Goal: Transaction & Acquisition: Purchase product/service

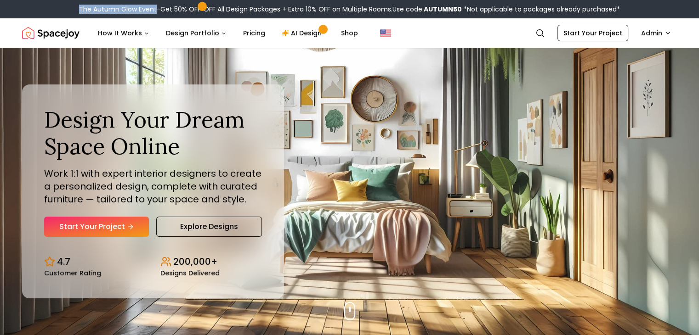
drag, startPoint x: 77, startPoint y: 7, endPoint x: 155, endPoint y: 9, distance: 78.2
click at [155, 9] on div "The Autumn Glow Event-Get 50% OFF OFF All Design Packages + Extra 10% OFF on Mu…" at bounding box center [349, 9] width 699 height 18
click at [607, 31] on link "Start Your Project" at bounding box center [592, 33] width 71 height 17
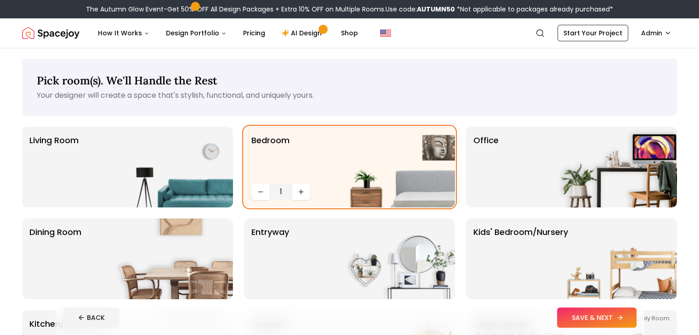
click at [611, 313] on button "SAVE & NEXT" at bounding box center [596, 318] width 79 height 20
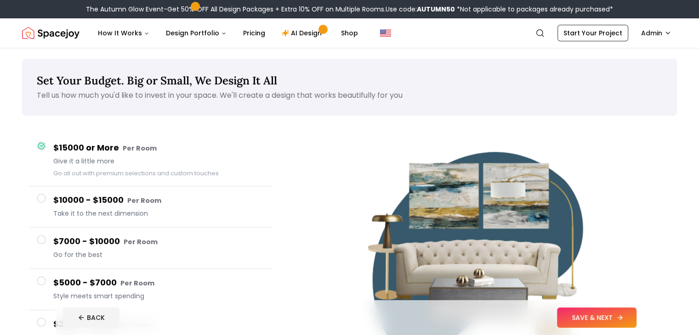
click at [630, 313] on button "SAVE & NEXT" at bounding box center [596, 318] width 79 height 20
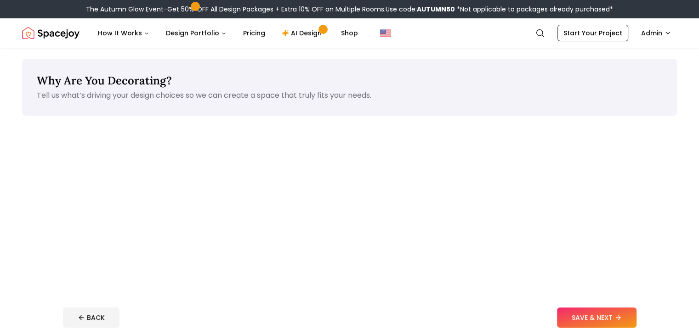
click at [630, 313] on button "SAVE & NEXT" at bounding box center [596, 318] width 79 height 20
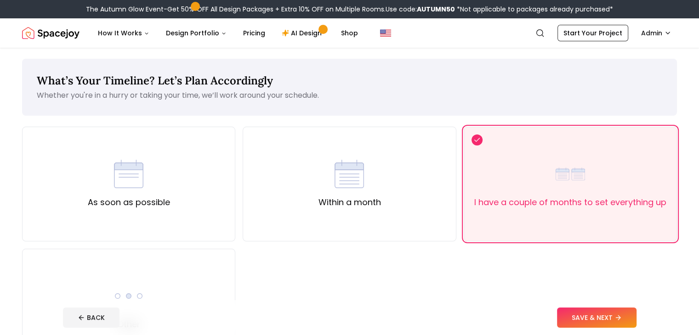
click at [630, 313] on button "SAVE & NEXT" at bounding box center [596, 318] width 79 height 20
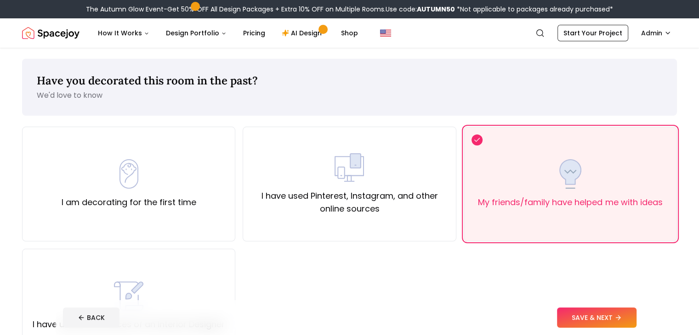
click at [630, 313] on button "SAVE & NEXT" at bounding box center [596, 318] width 79 height 20
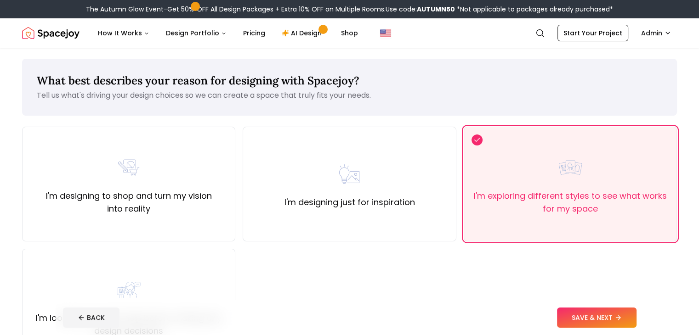
click at [630, 313] on button "SAVE & NEXT" at bounding box center [596, 318] width 79 height 20
click at [630, 313] on div "BACK" at bounding box center [349, 318] width 573 height 20
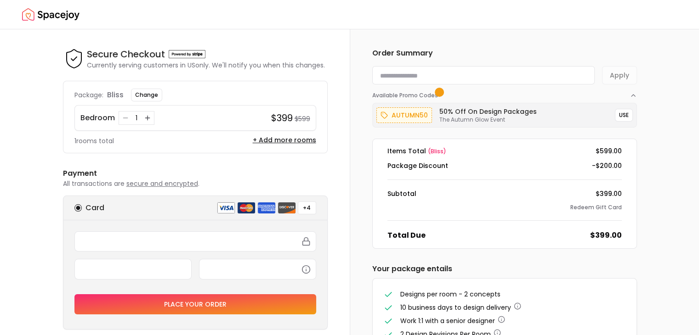
click at [71, 13] on img "Spacejoy" at bounding box center [50, 15] width 57 height 18
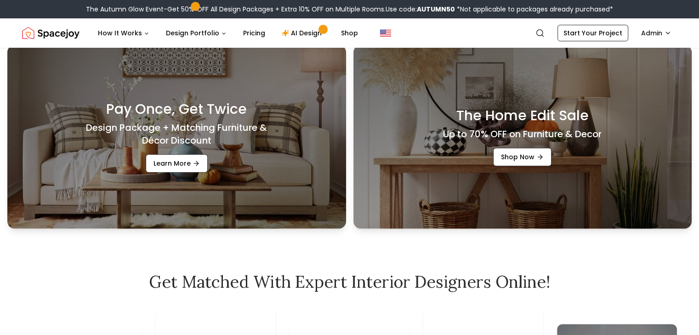
scroll to position [274, 0]
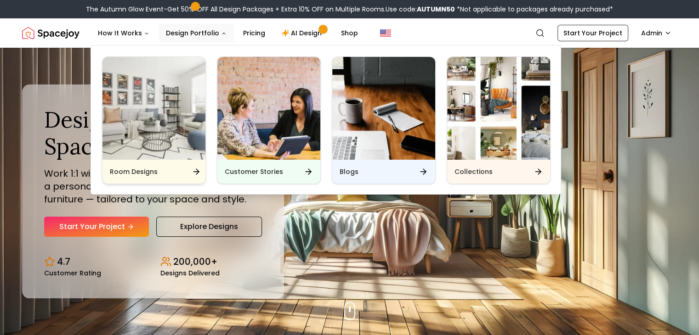
click at [192, 176] on div "Room Designs" at bounding box center [153, 172] width 103 height 24
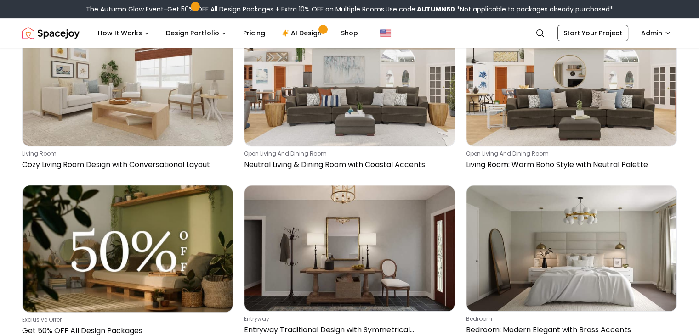
scroll to position [375, 0]
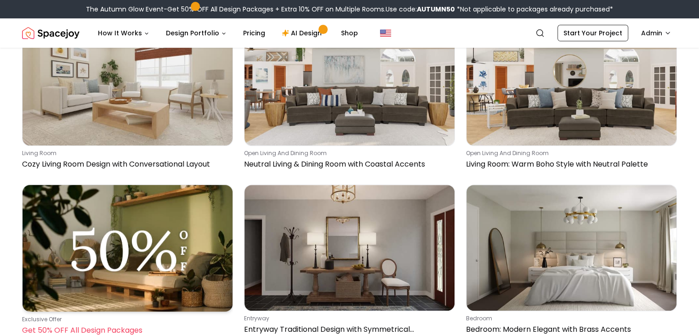
click at [174, 193] on img at bounding box center [128, 248] width 210 height 126
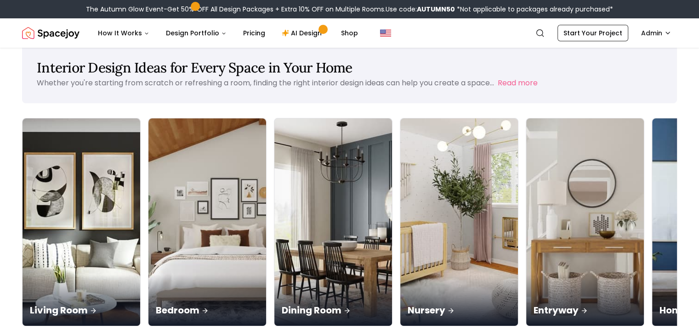
scroll to position [0, 0]
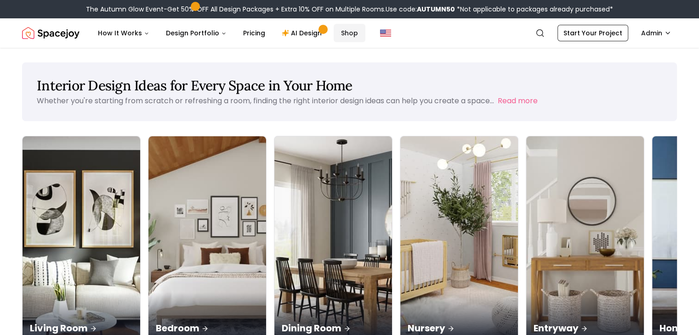
click at [335, 32] on link "Shop" at bounding box center [350, 33] width 32 height 18
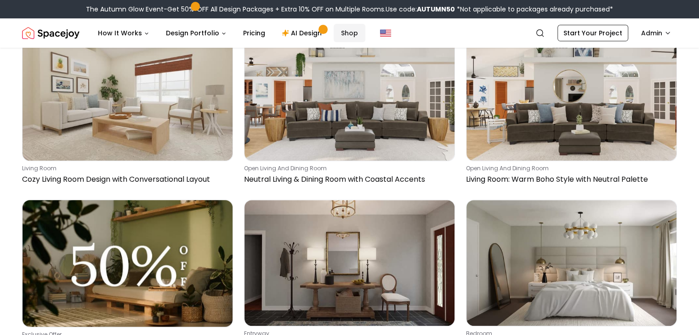
scroll to position [403, 0]
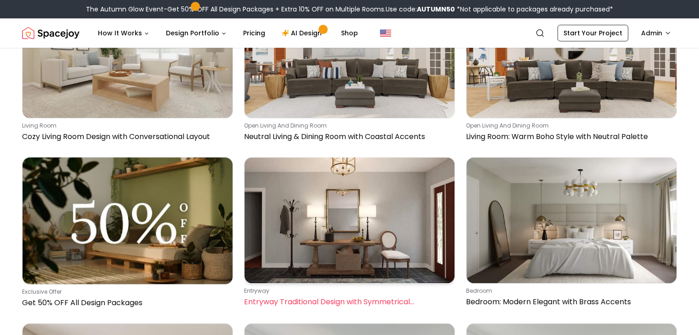
click at [342, 158] on img at bounding box center [349, 221] width 210 height 126
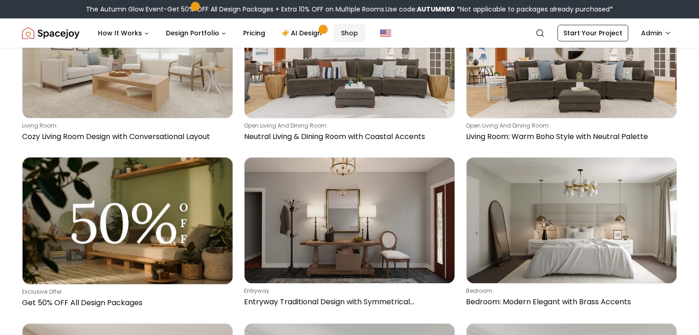
click at [335, 34] on link "Shop" at bounding box center [350, 33] width 32 height 18
click at [49, 28] on img "Spacejoy" at bounding box center [50, 33] width 57 height 18
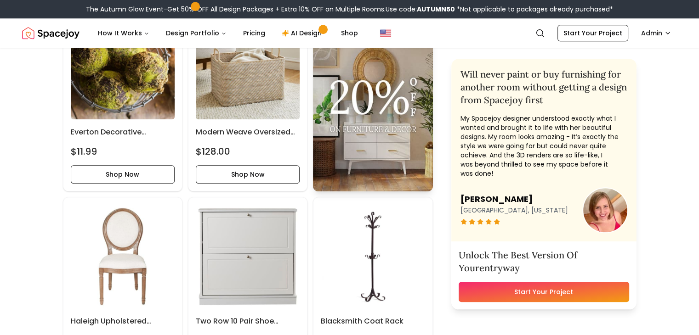
scroll to position [838, 0]
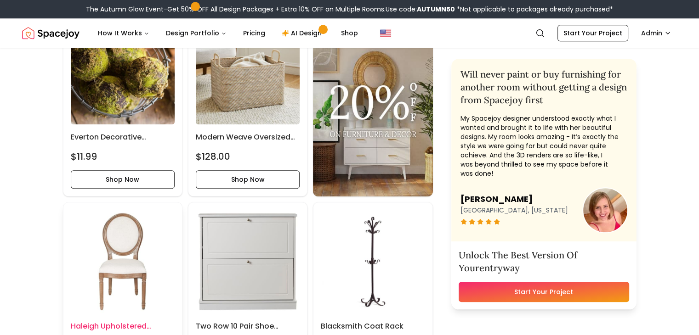
scroll to position [833, 0]
click at [392, 153] on img at bounding box center [372, 104] width 119 height 184
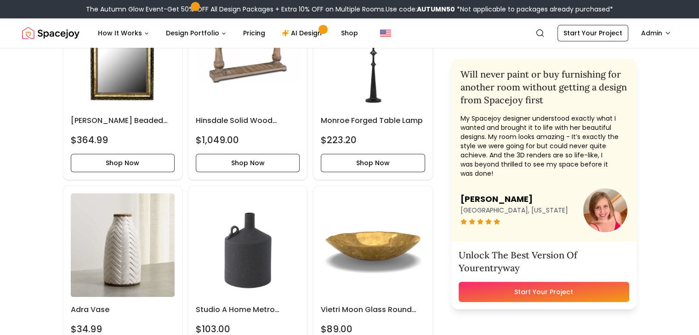
scroll to position [468, 0]
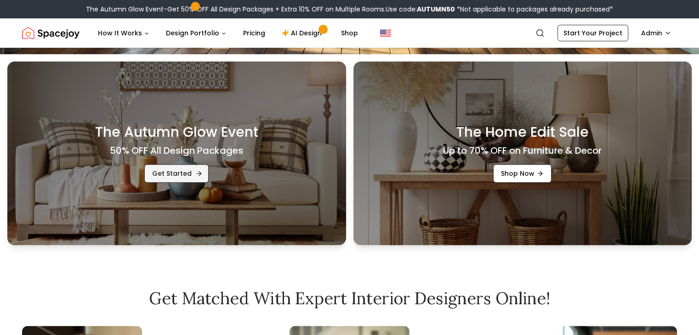
click at [189, 175] on link "Get Started" at bounding box center [176, 174] width 64 height 18
